Goal: Task Accomplishment & Management: Use online tool/utility

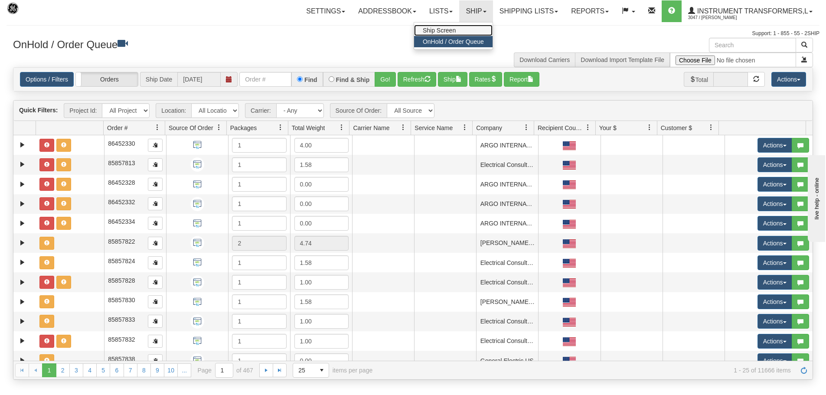
click at [463, 32] on link "Ship Screen" at bounding box center [453, 30] width 78 height 11
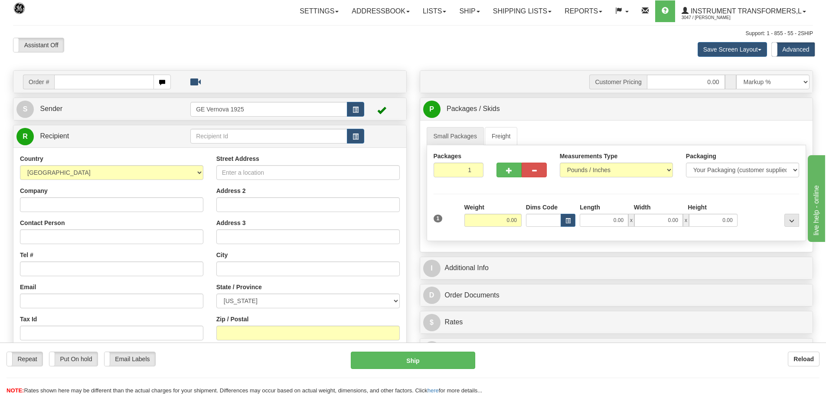
click at [63, 81] on input "text" at bounding box center [104, 82] width 100 height 15
type input "86704689"
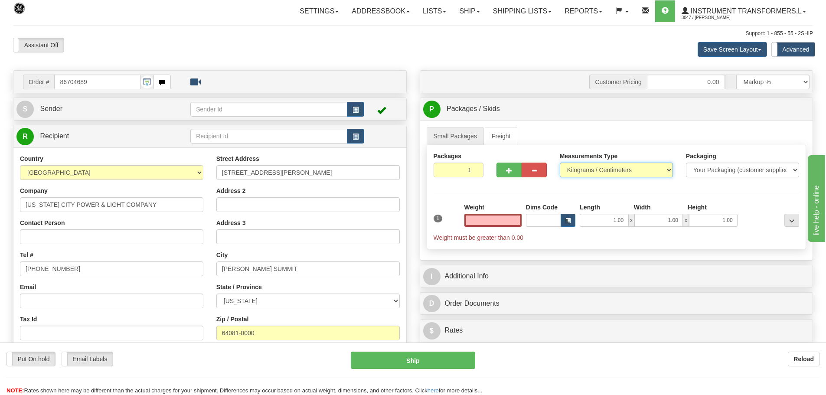
type input "0.00"
click at [671, 168] on select "Pounds / Inches Kilograms / Centimeters" at bounding box center [616, 170] width 113 height 15
select select "0"
click at [560, 163] on select "Pounds / Inches Kilograms / Centimeters" at bounding box center [616, 170] width 113 height 15
click at [518, 218] on input "0.00" at bounding box center [492, 220] width 57 height 13
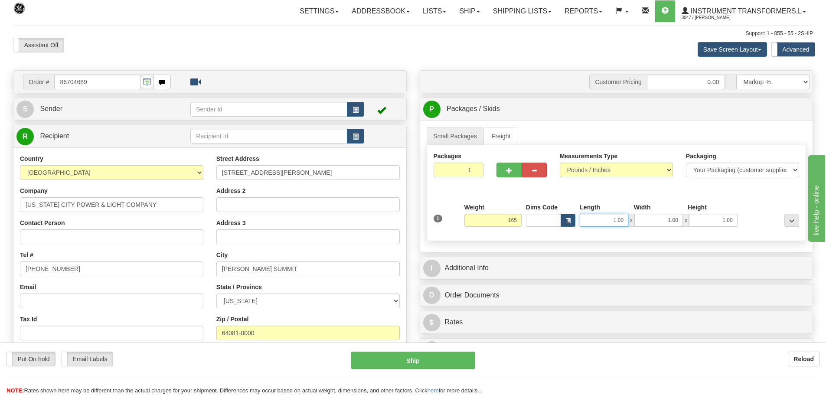
type input "165.00"
click at [623, 221] on input "1.00" at bounding box center [603, 220] width 49 height 13
type input "1"
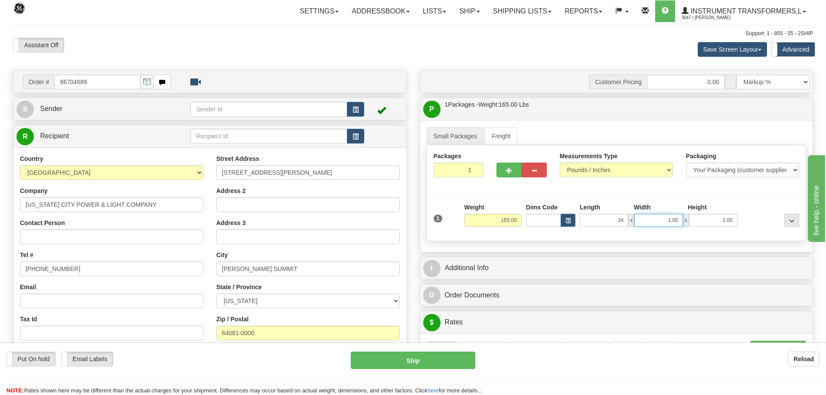
type input "34.00"
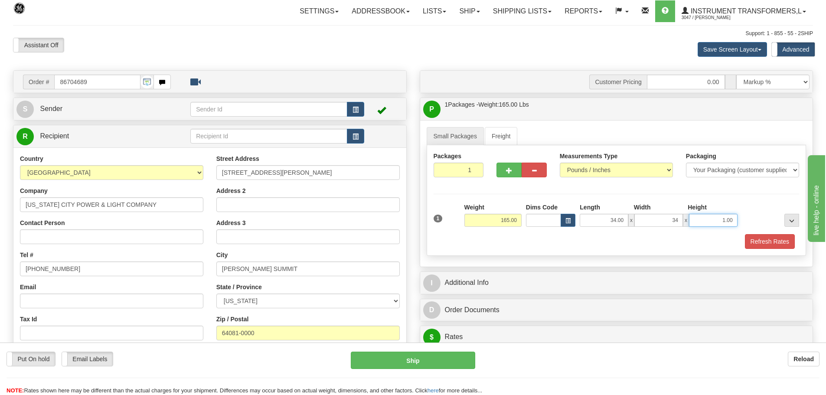
type input "34.00"
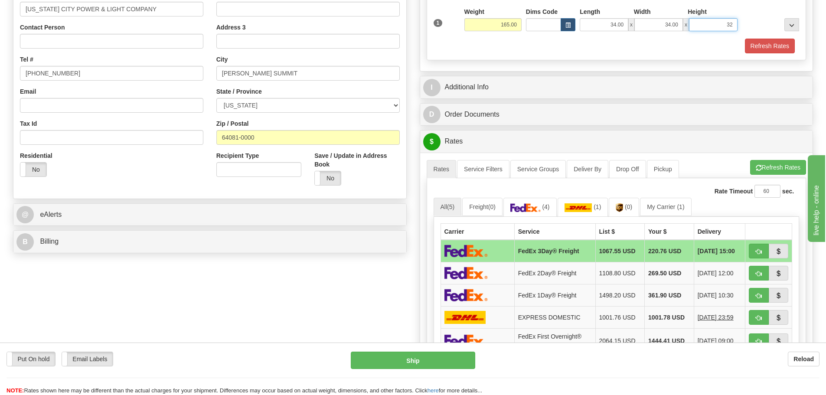
scroll to position [217, 0]
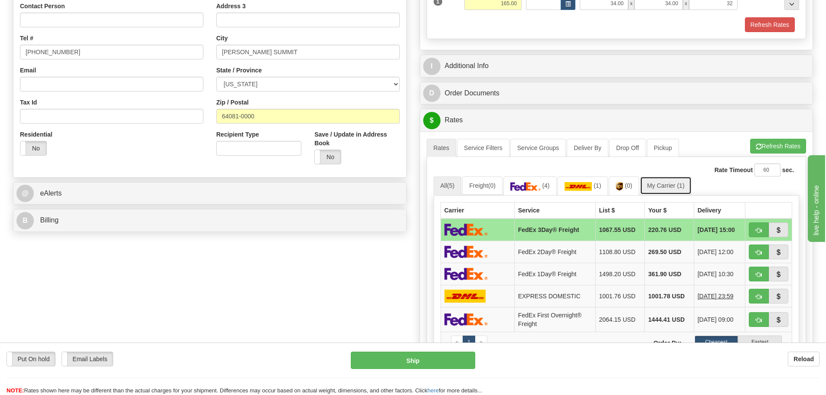
type input "32.00"
click at [669, 185] on link "My Carrier (1)" at bounding box center [665, 185] width 51 height 18
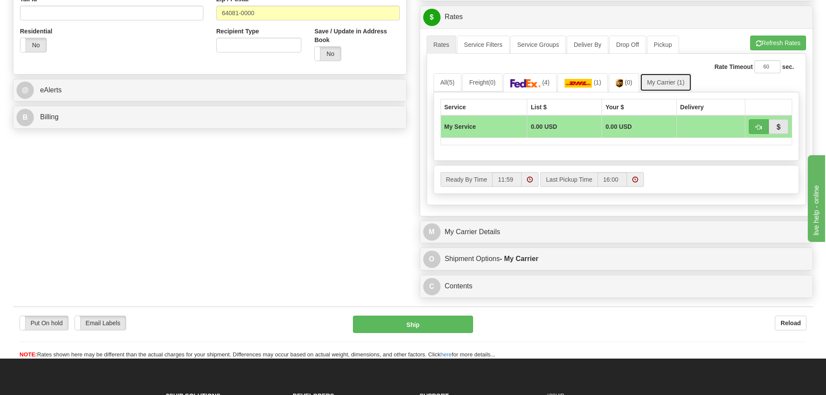
scroll to position [347, 0]
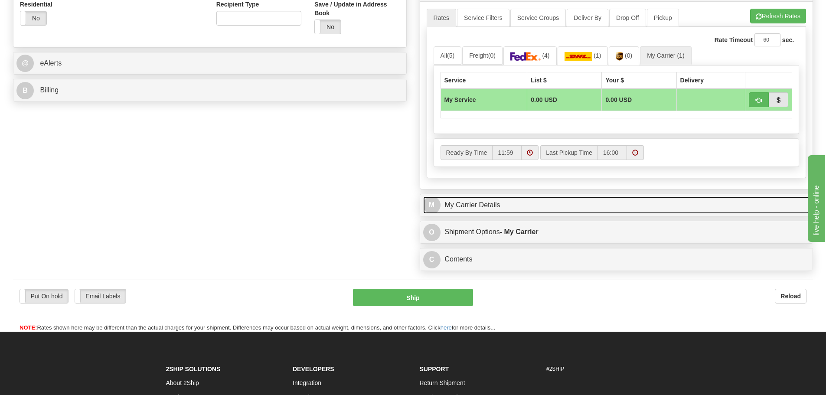
click at [524, 203] on link "M My Carrier Details" at bounding box center [616, 205] width 387 height 18
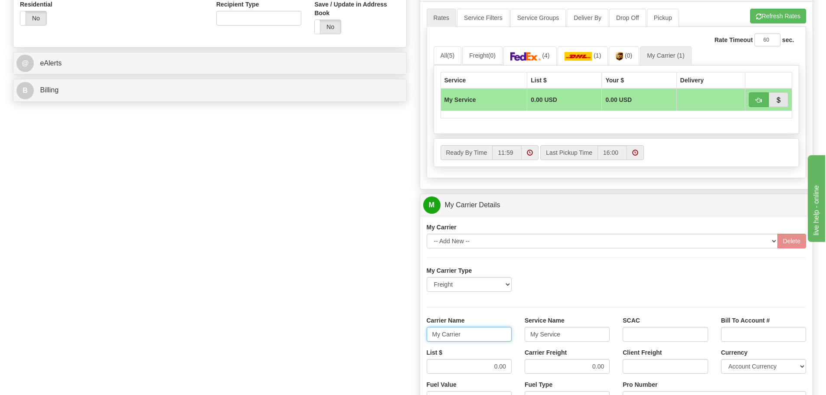
click at [465, 338] on input "My Carrier" at bounding box center [468, 334] width 85 height 15
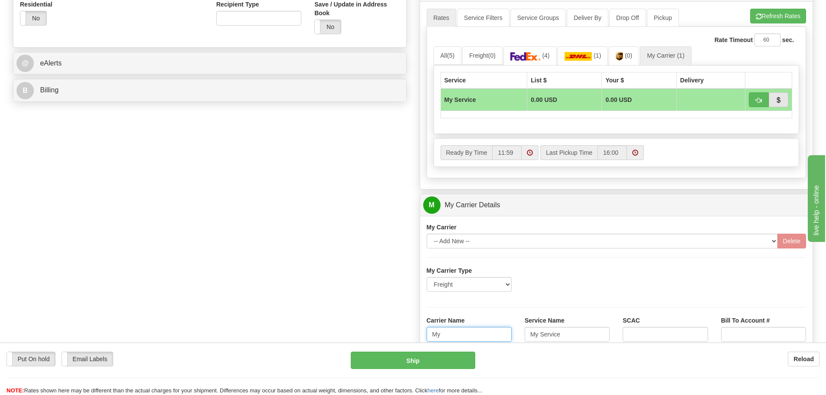
type input "M"
type input "FEDEX FRT PRIORITY"
click at [564, 334] on input "My Service" at bounding box center [566, 334] width 85 height 15
type input "M"
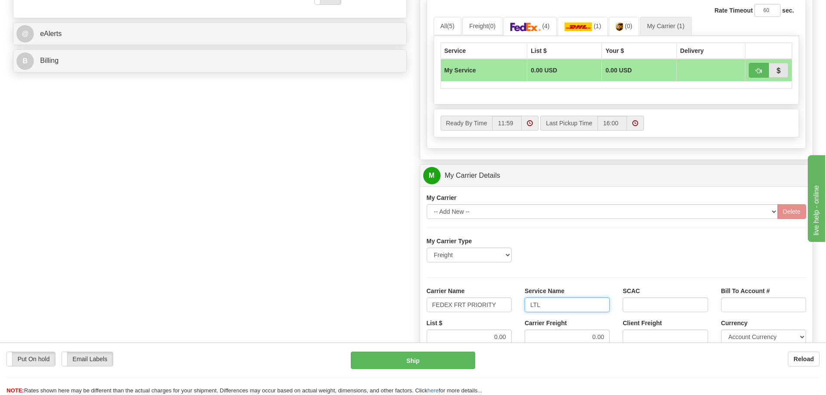
scroll to position [520, 0]
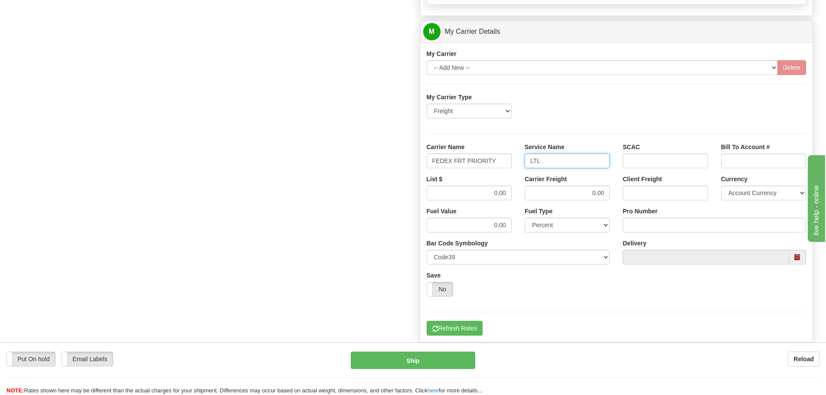
type input "LTL"
click at [643, 221] on input "Pro Number" at bounding box center [713, 225] width 183 height 15
type input "6301832725"
click button "Delete" at bounding box center [0, 0] width 0 height 0
click at [507, 191] on input "0.00" at bounding box center [468, 193] width 85 height 15
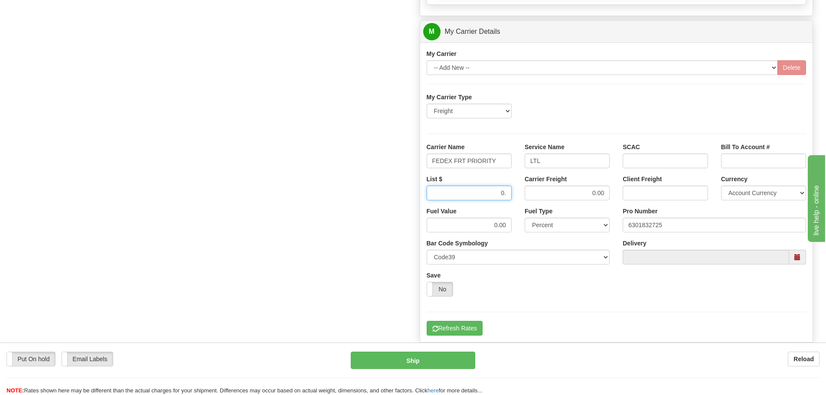
type input "0"
type input "578.62"
click at [608, 194] on input "0.00" at bounding box center [566, 193] width 85 height 15
type input "0"
type input "578.62"
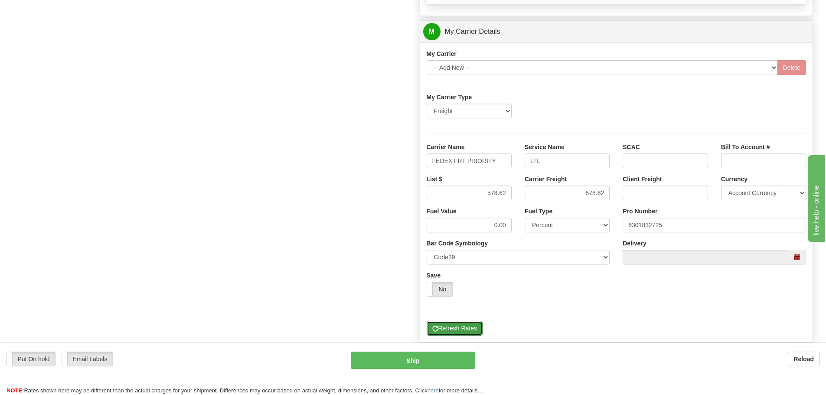
click at [452, 325] on button "Refresh Rates" at bounding box center [454, 328] width 56 height 15
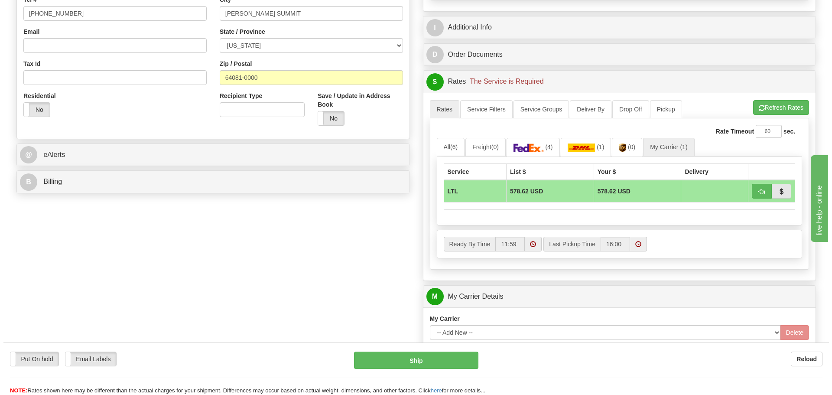
scroll to position [260, 0]
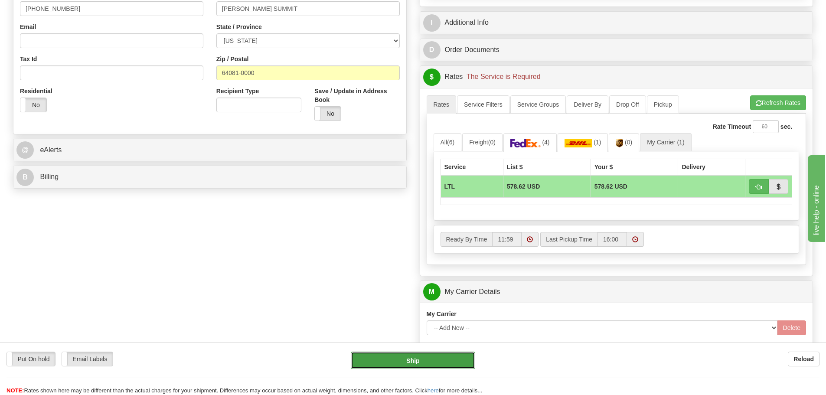
click at [424, 362] on button "Ship" at bounding box center [413, 360] width 124 height 17
type input "00"
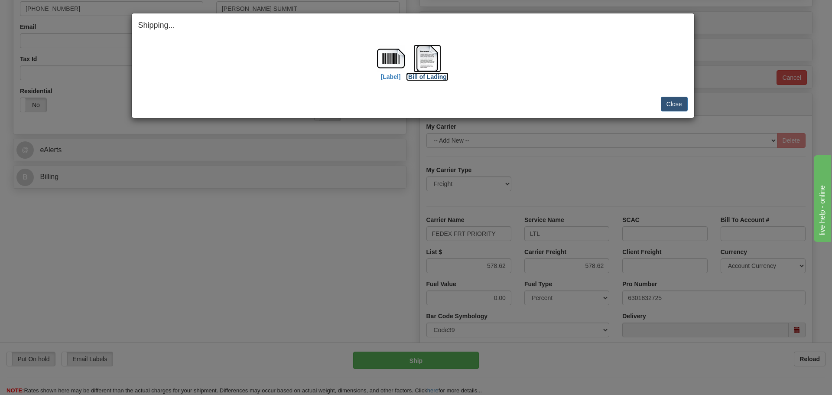
click at [432, 59] on img at bounding box center [427, 59] width 28 height 28
click at [670, 106] on button "Close" at bounding box center [674, 104] width 27 height 15
